Goal: Task Accomplishment & Management: Use online tool/utility

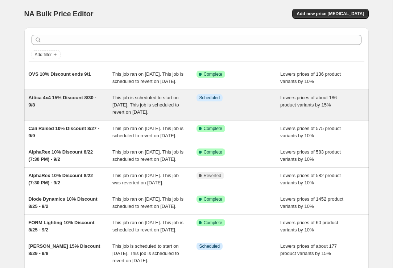
click at [81, 101] on div "Attica 4x4 15% Discount 8/30 - 9/8 This job is scheduled to start on [DATE]. Th…" at bounding box center [196, 105] width 345 height 30
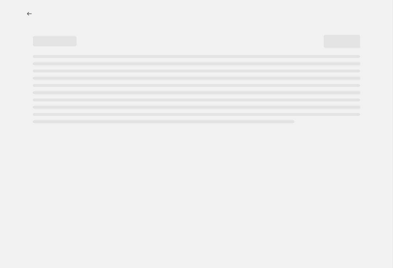
select select "percentage"
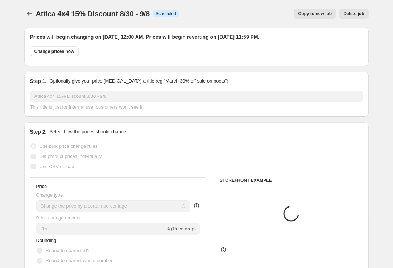
select select "vendor"
click at [48, 54] on button "Change prices now" at bounding box center [54, 51] width 49 height 10
radio input "true"
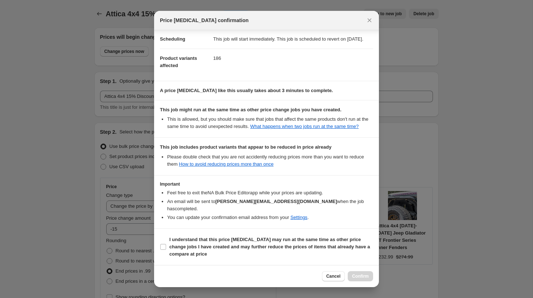
scroll to position [66, 0]
click at [251, 245] on b "I understand that this price [MEDICAL_DATA] may run at the same time as other p…" at bounding box center [269, 247] width 201 height 20
click at [166, 245] on input "I understand that this price [MEDICAL_DATA] may run at the same time as other p…" at bounding box center [163, 247] width 6 height 6
checkbox input "true"
click at [365, 268] on span "Confirm" at bounding box center [360, 277] width 17 height 6
